Goal: Find specific page/section: Find specific page/section

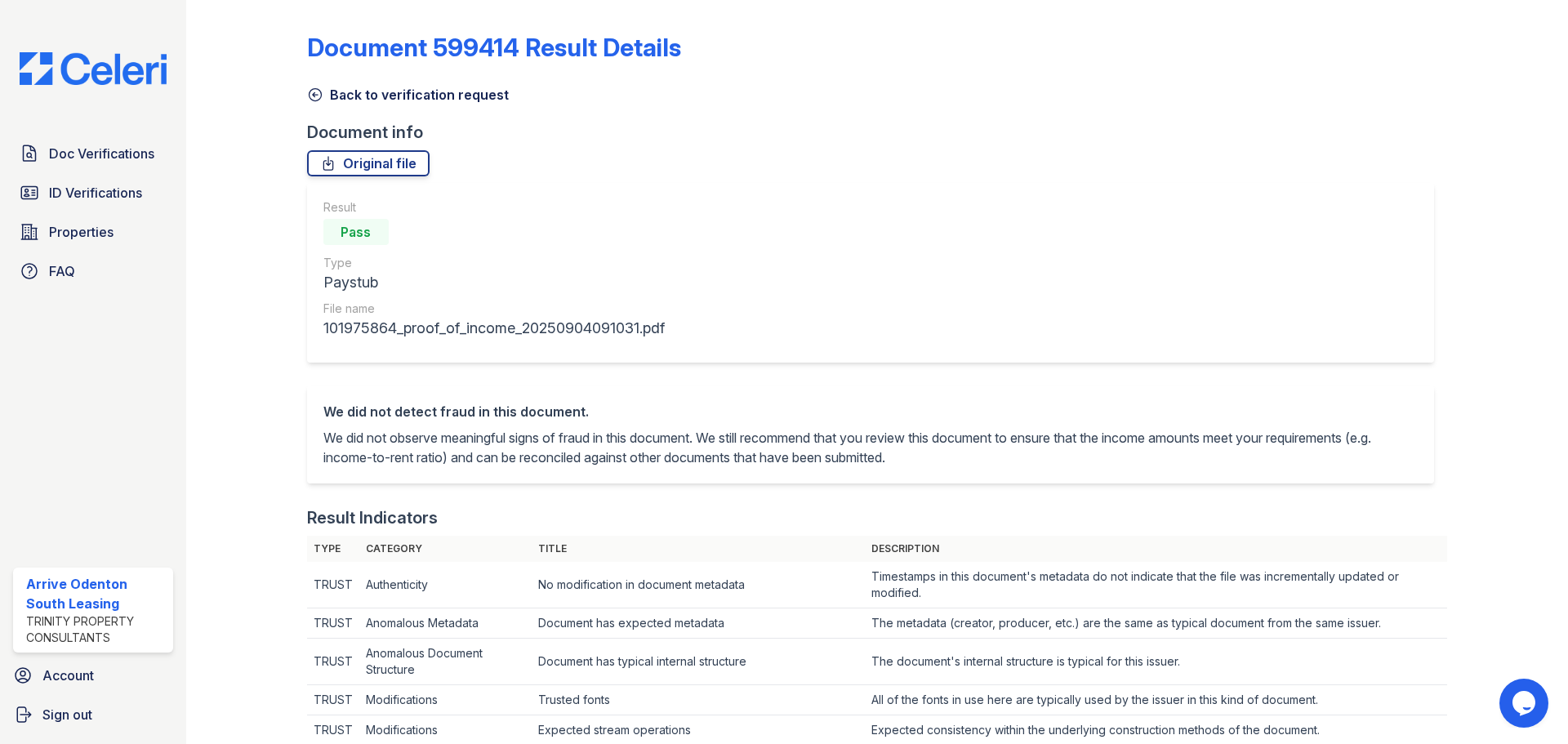
scroll to position [735, 0]
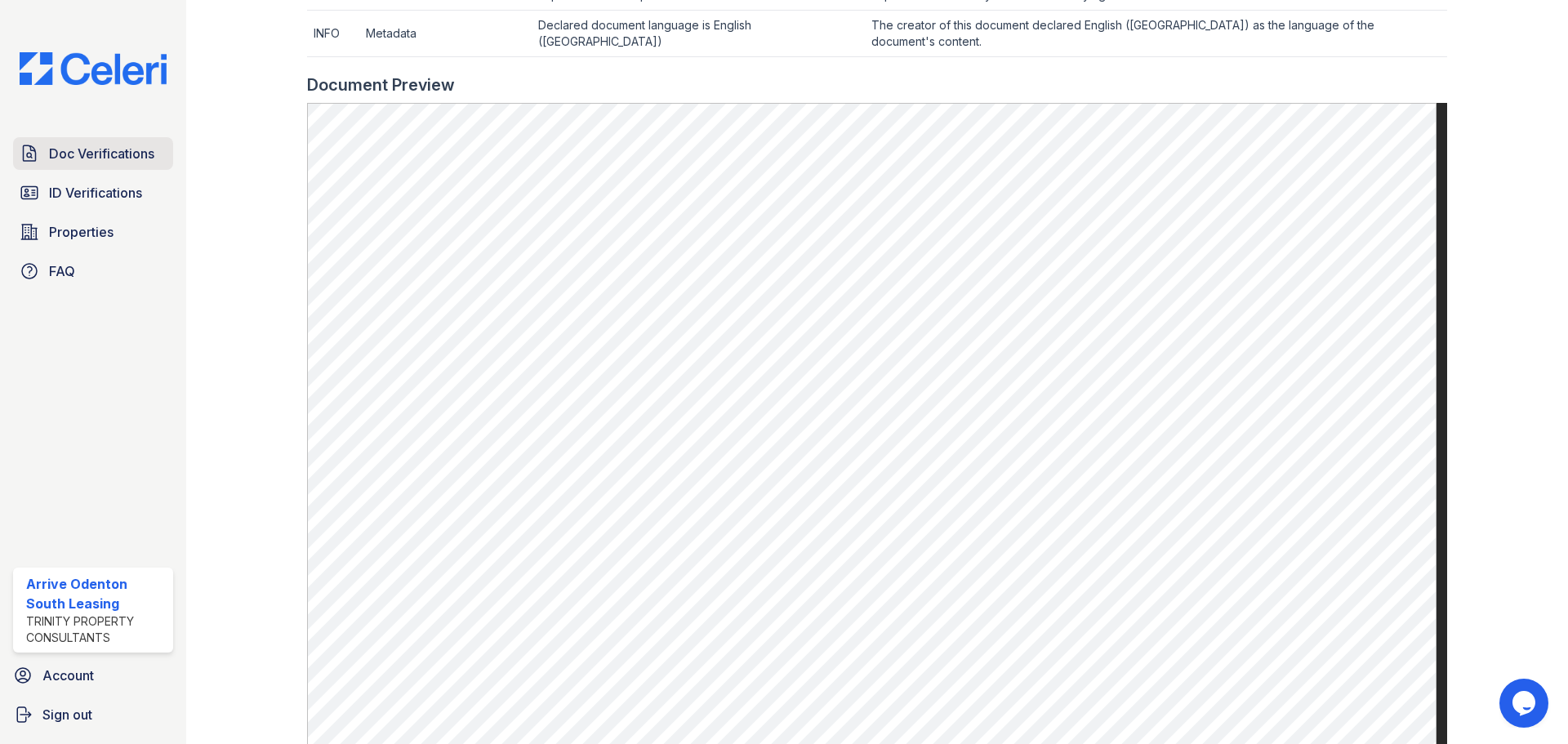
click at [135, 157] on span "Doc Verifications" at bounding box center [101, 154] width 105 height 20
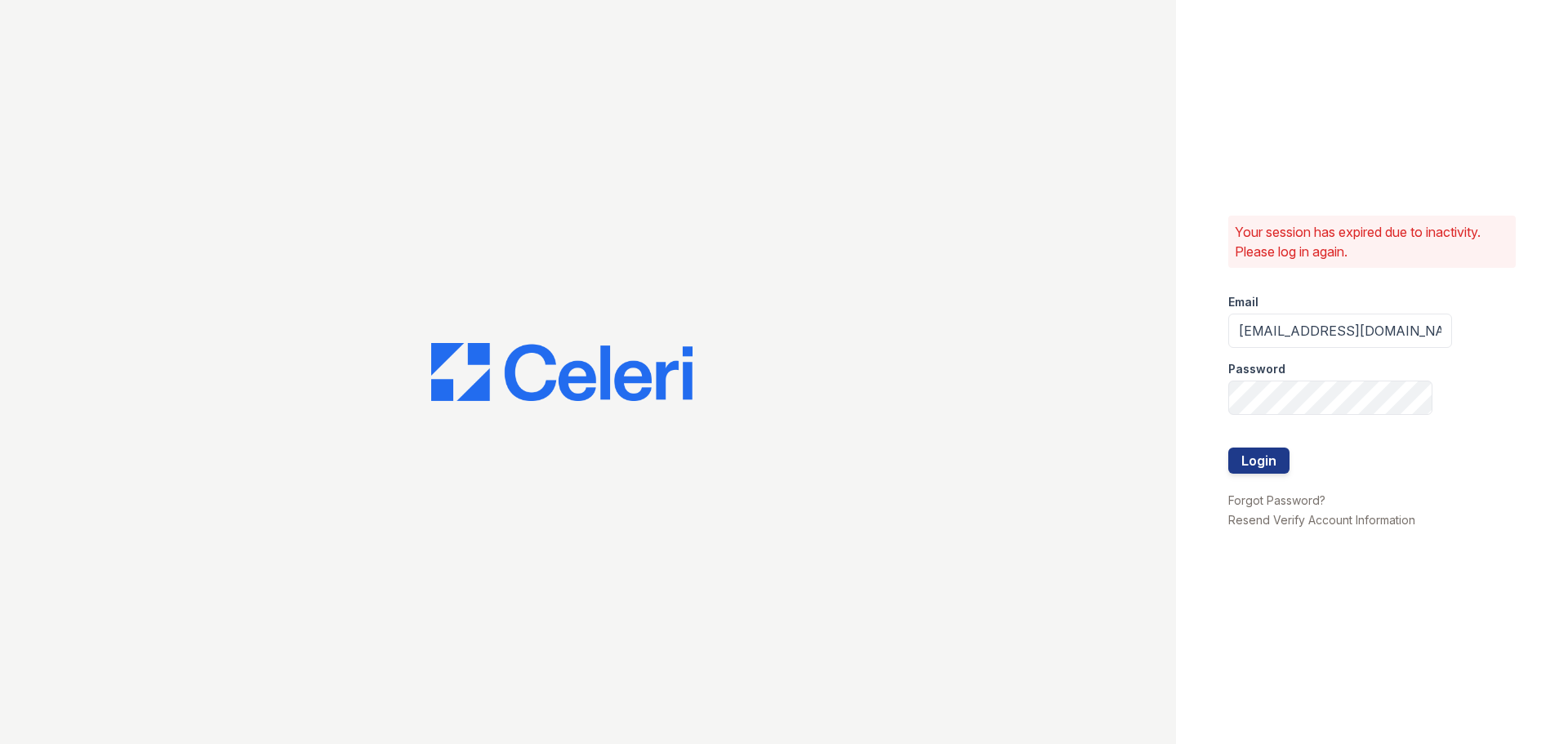
click at [1275, 474] on div at bounding box center [1340, 482] width 223 height 17
click at [1275, 470] on button "Login" at bounding box center [1259, 460] width 61 height 26
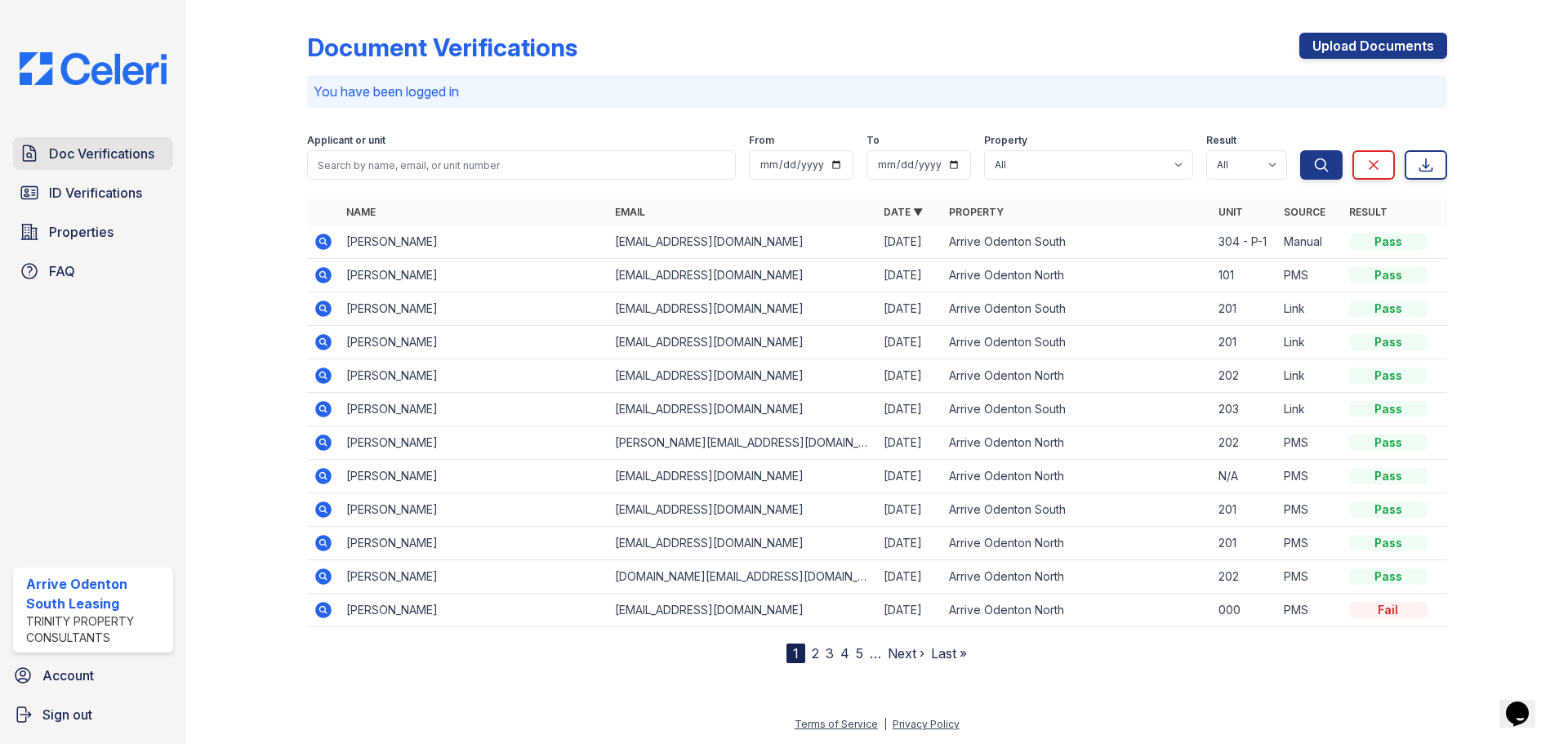
click at [150, 167] on link "Doc Verifications" at bounding box center [93, 153] width 160 height 32
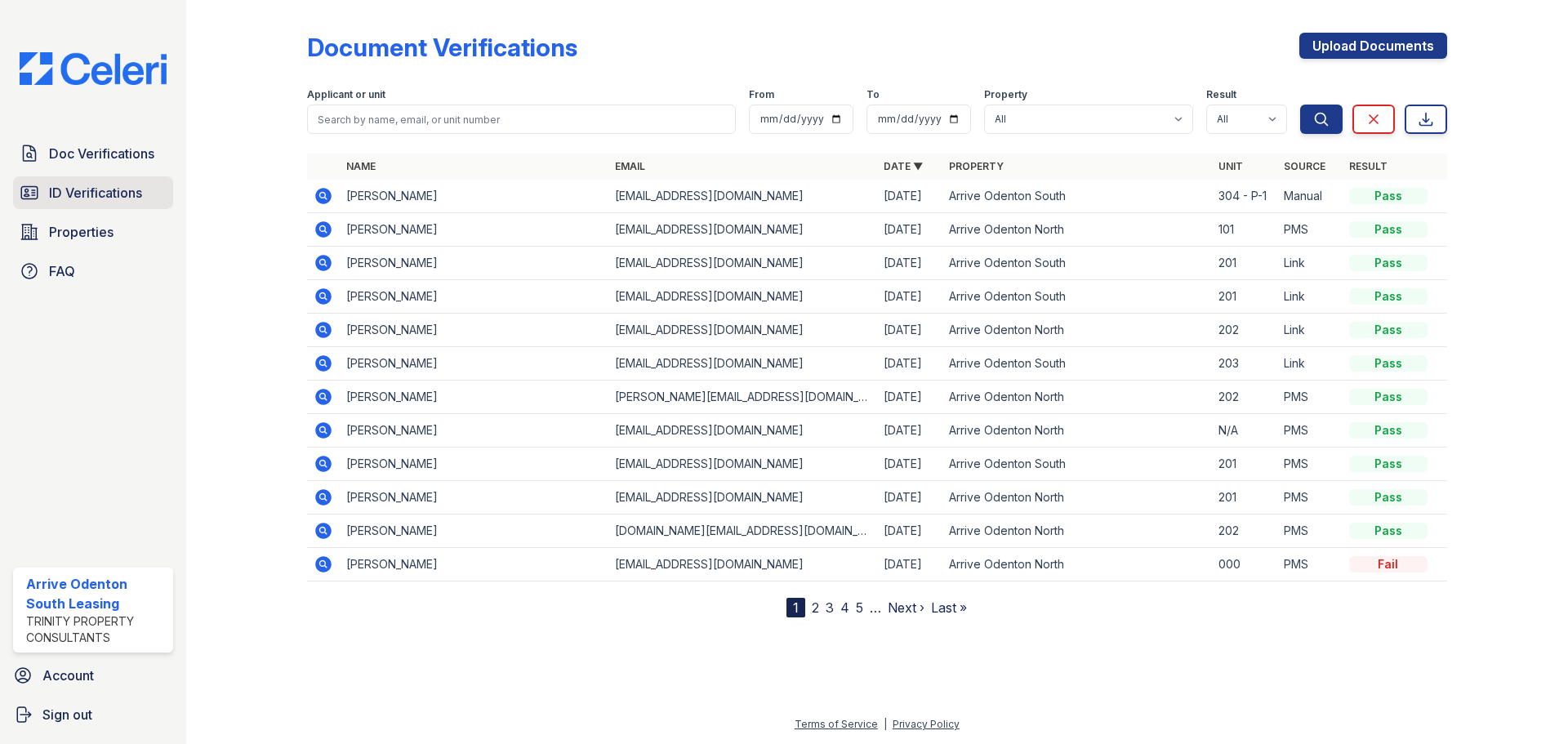
click at [108, 196] on span "ID Verifications" at bounding box center [96, 193] width 93 height 20
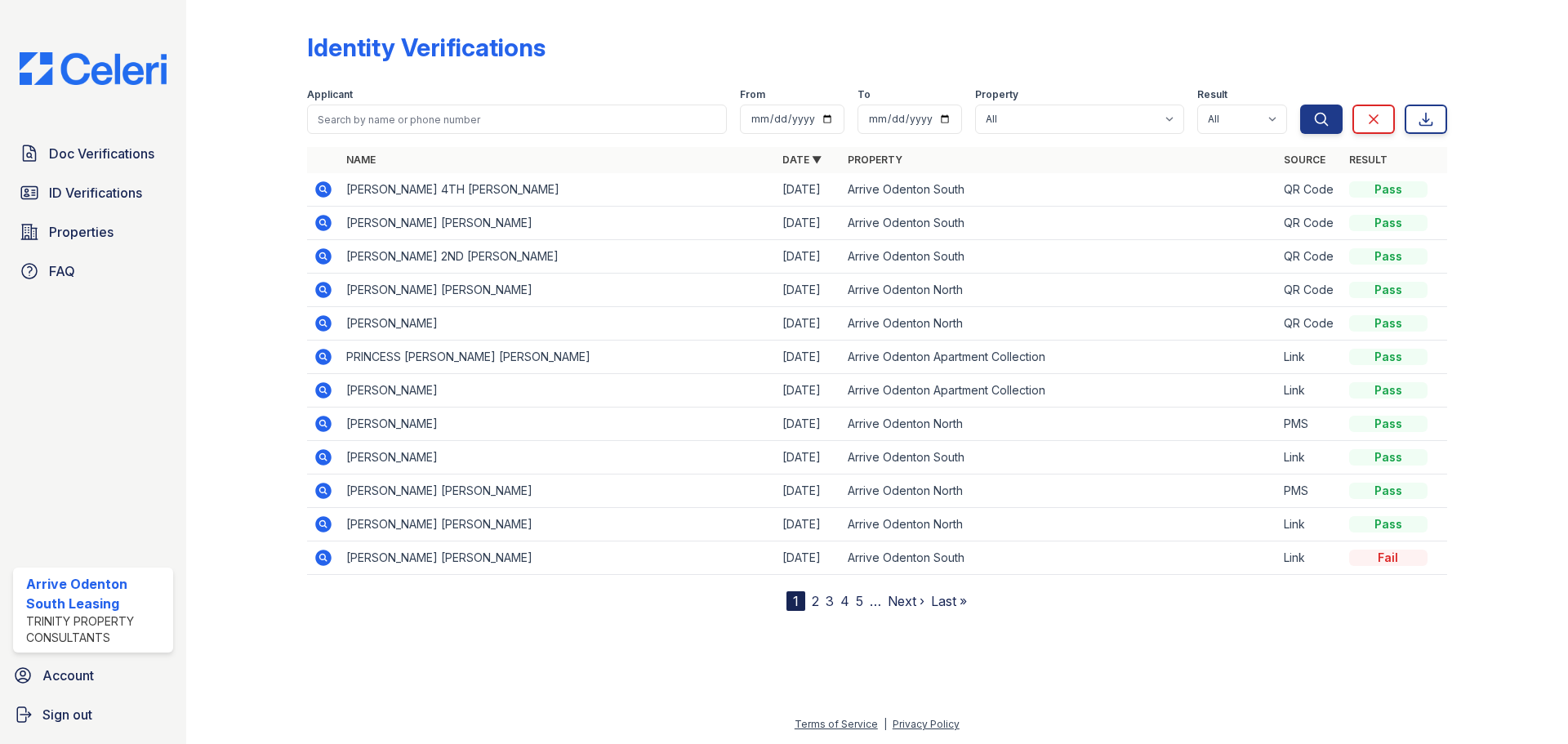
click at [108, 196] on span "ID Verifications" at bounding box center [96, 193] width 93 height 20
